Goal: Information Seeking & Learning: Learn about a topic

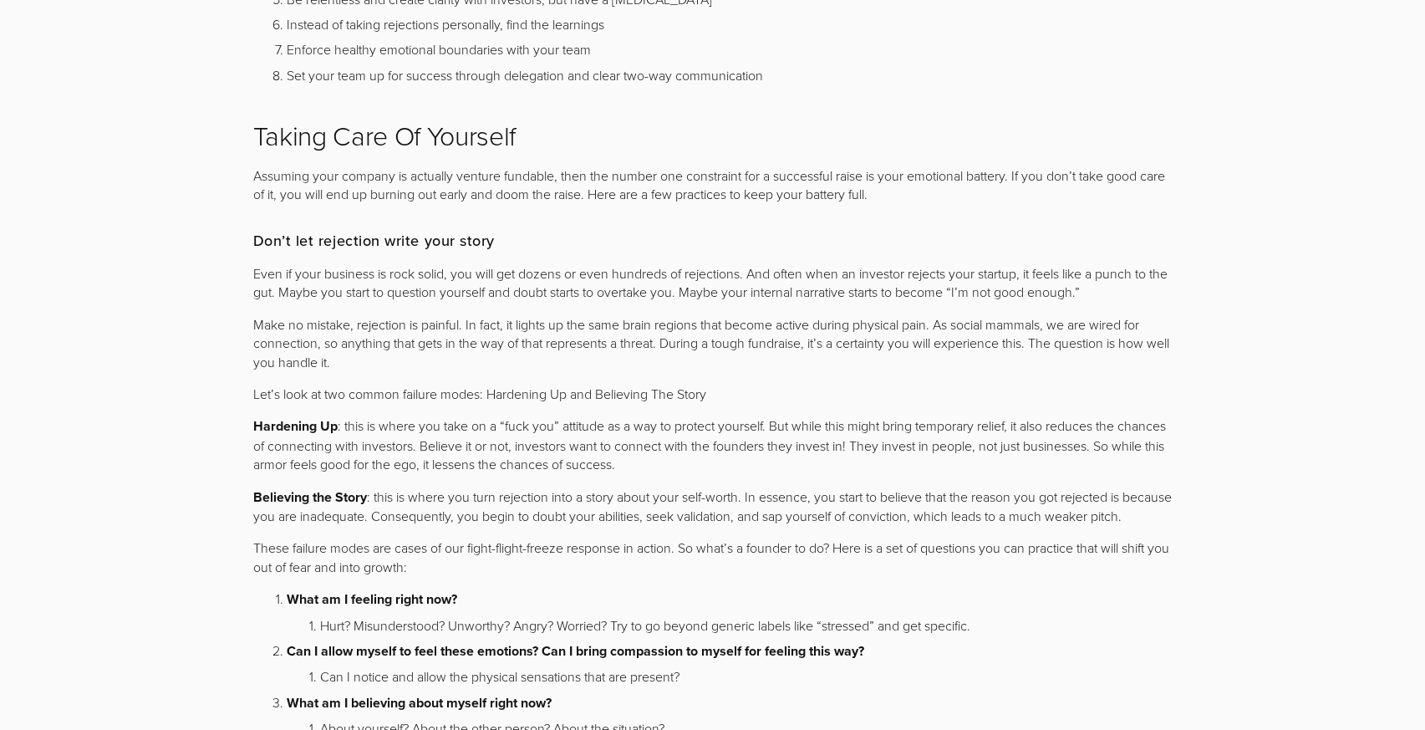
scroll to position [2742, 0]
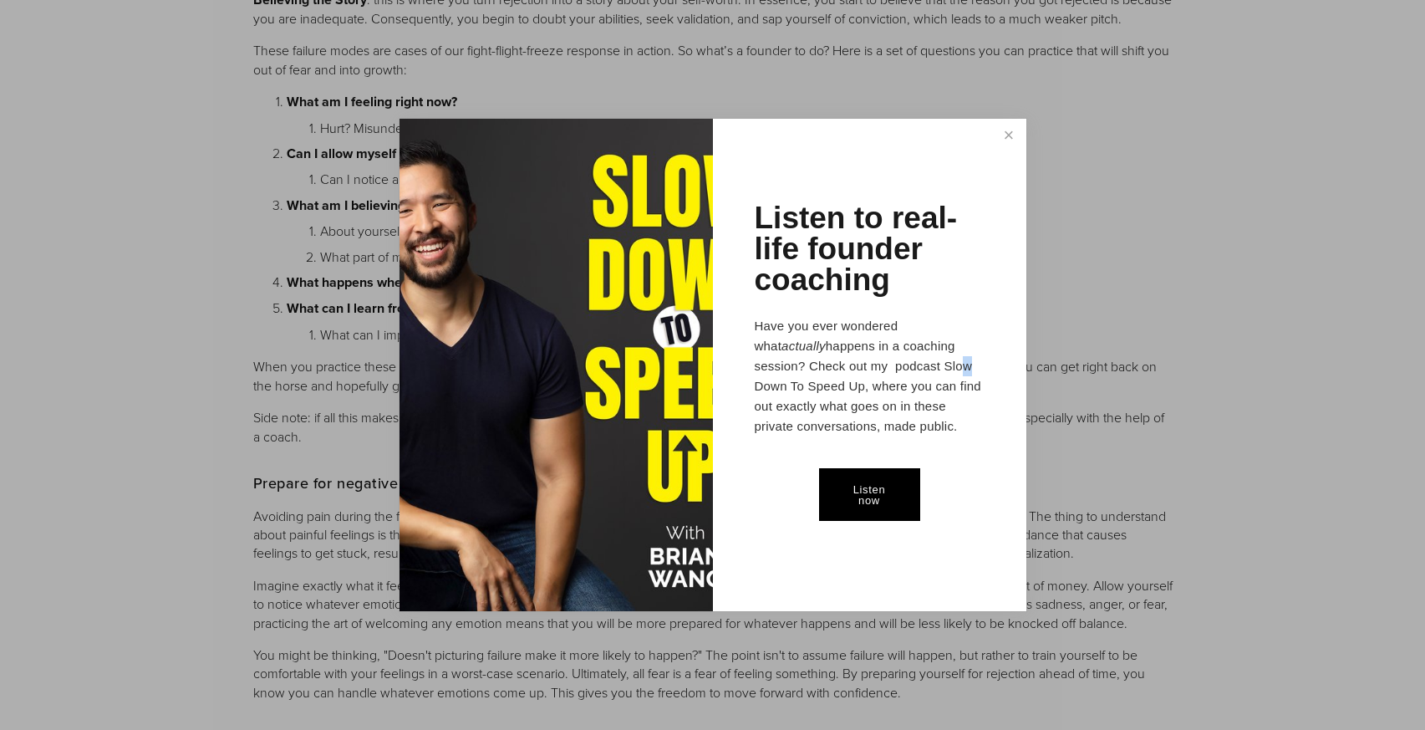
click at [854, 367] on p "Have you ever wondered what actually happens in a coaching session? Check out m…" at bounding box center [870, 376] width 230 height 120
drag, startPoint x: 849, startPoint y: 367, endPoint x: 770, endPoint y: 390, distance: 82.0
click at [770, 390] on p "Have you ever wondered what actually happens in a coaching session? Check out m…" at bounding box center [870, 376] width 230 height 120
copy p "Slow Down To Speed Up"
click at [984, 146] on div "Listen to real-life founder coaching Have you ever wondered what actually happe…" at bounding box center [869, 365] width 313 height 492
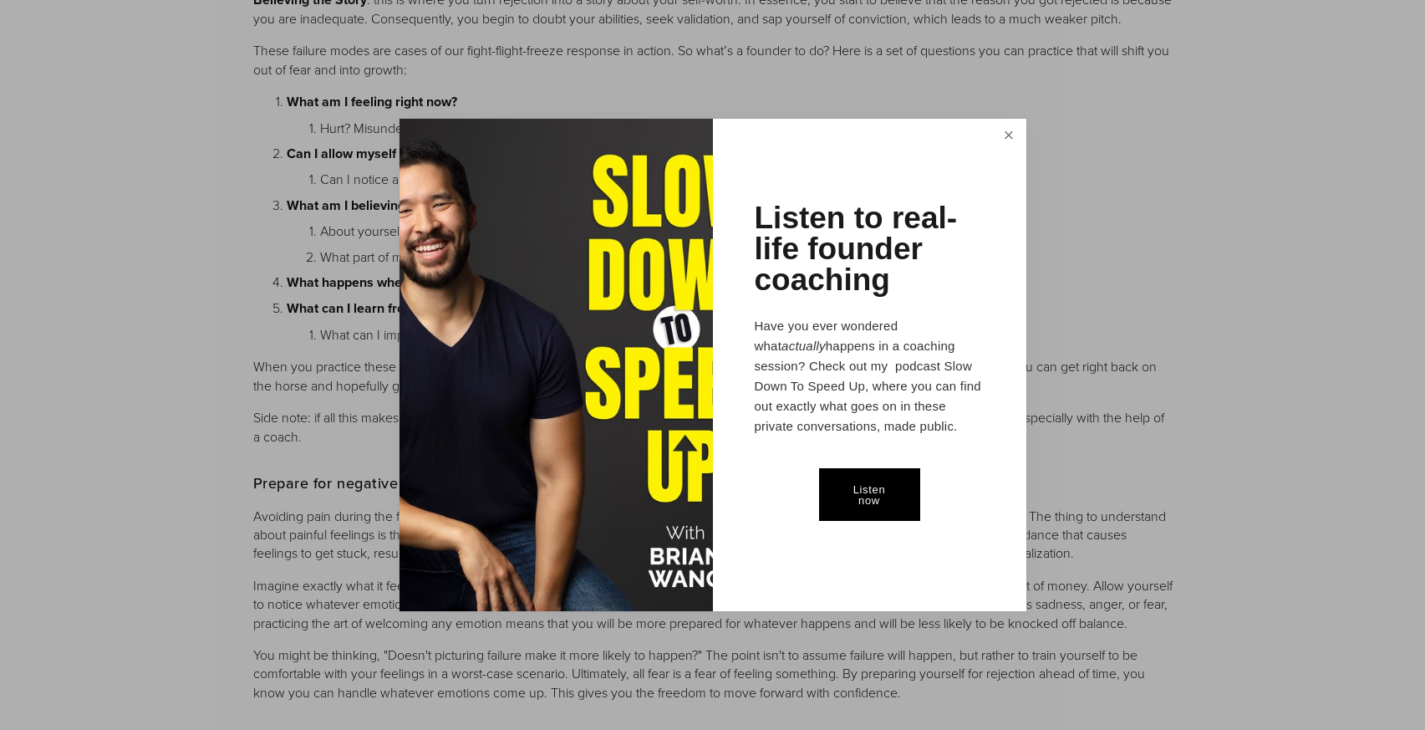
click at [1004, 140] on link "Close" at bounding box center [1008, 136] width 29 height 31
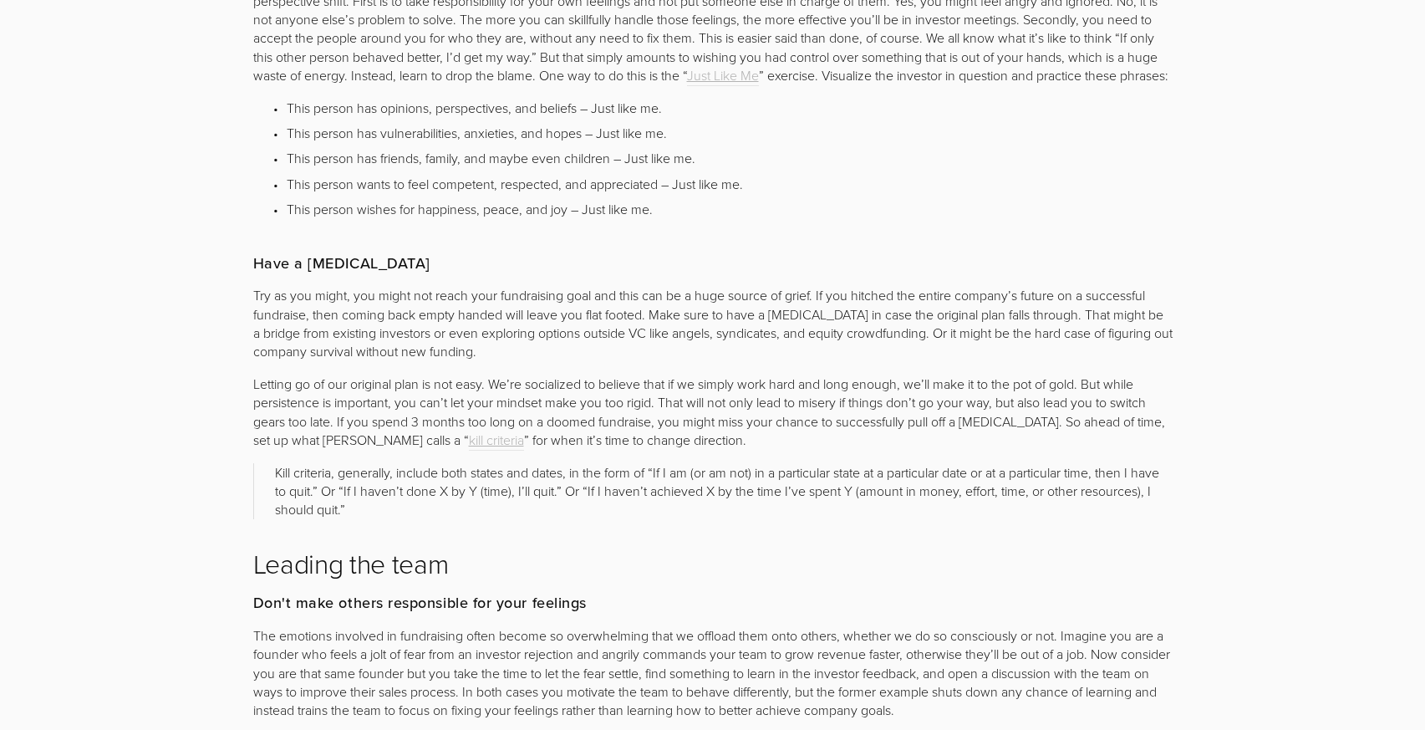
scroll to position [5868, 0]
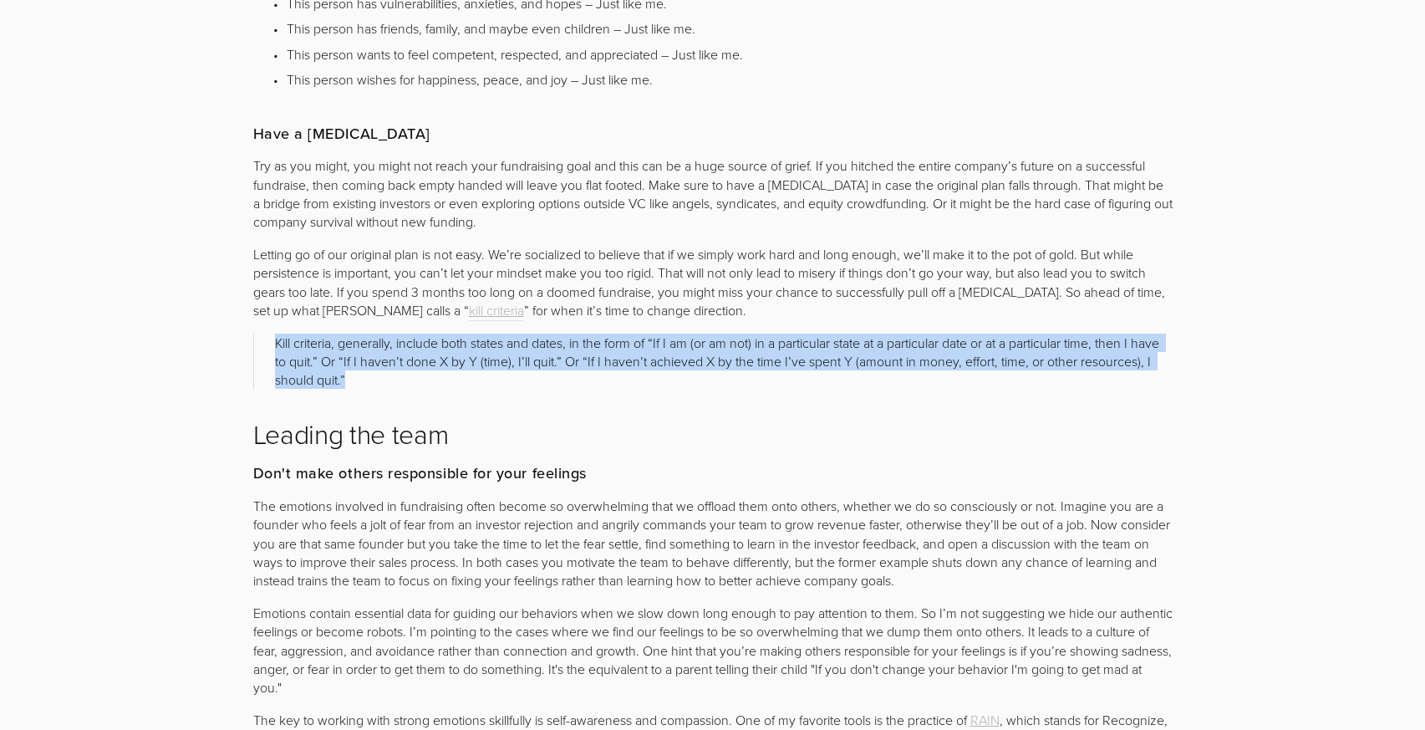
drag, startPoint x: 466, startPoint y: 462, endPoint x: 273, endPoint y: 415, distance: 197.9
click at [273, 390] on blockquote "Kill criteria, generally, include both states and dates, in the form of “If I a…" at bounding box center [713, 362] width 920 height 56
copy p "Kill criteria, generally, include both states and dates, in the form of “If I a…"
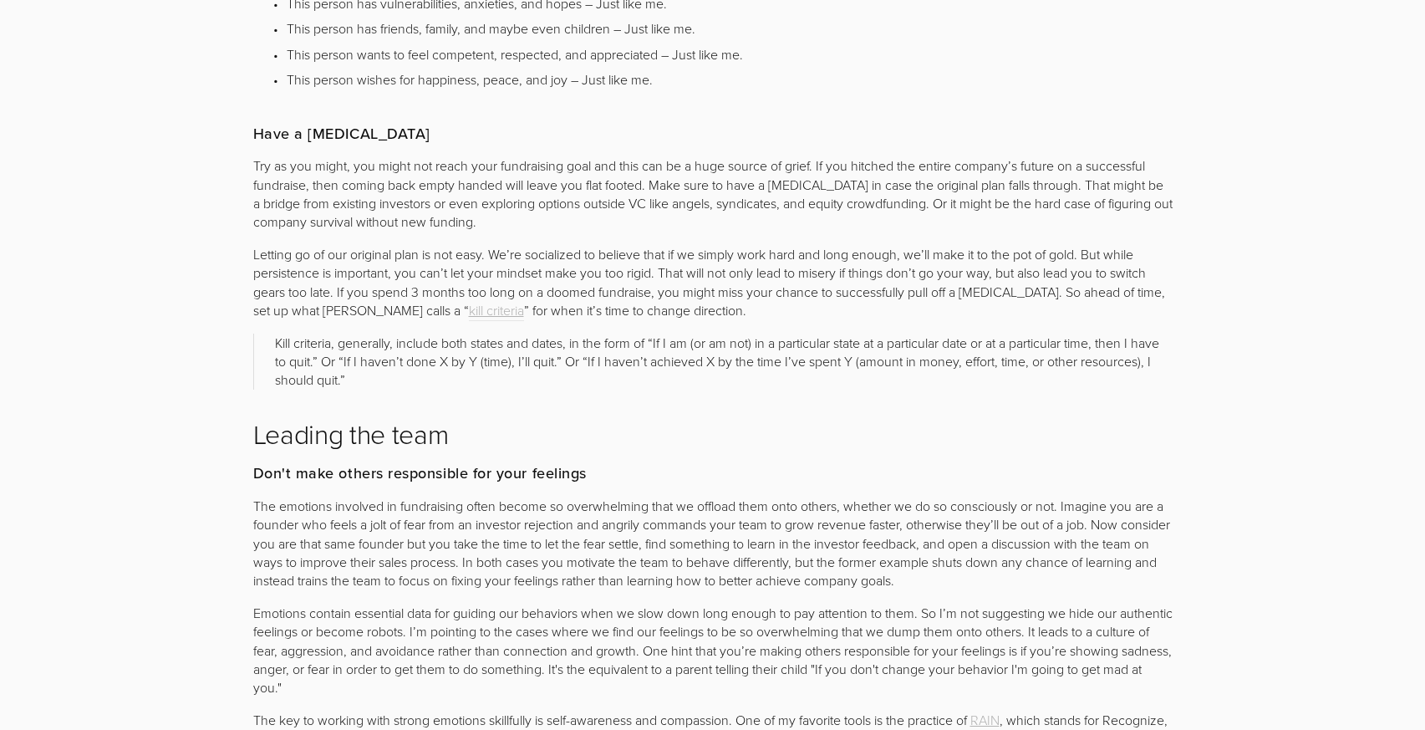
click at [934, 559] on div "The emotions involved in fundraising often become so overwhelming that we offlo…" at bounding box center [713, 641] width 948 height 318
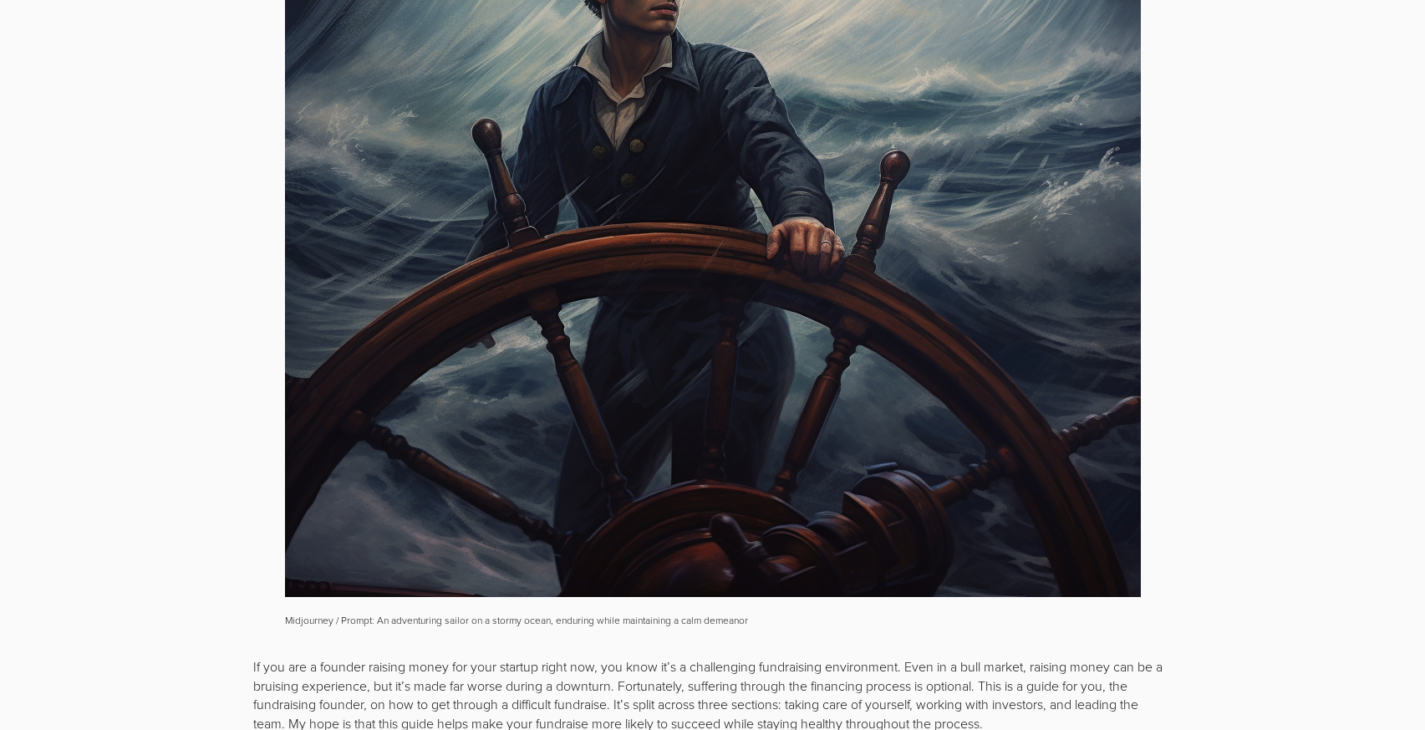
scroll to position [0, 0]
